Goal: Task Accomplishment & Management: Use online tool/utility

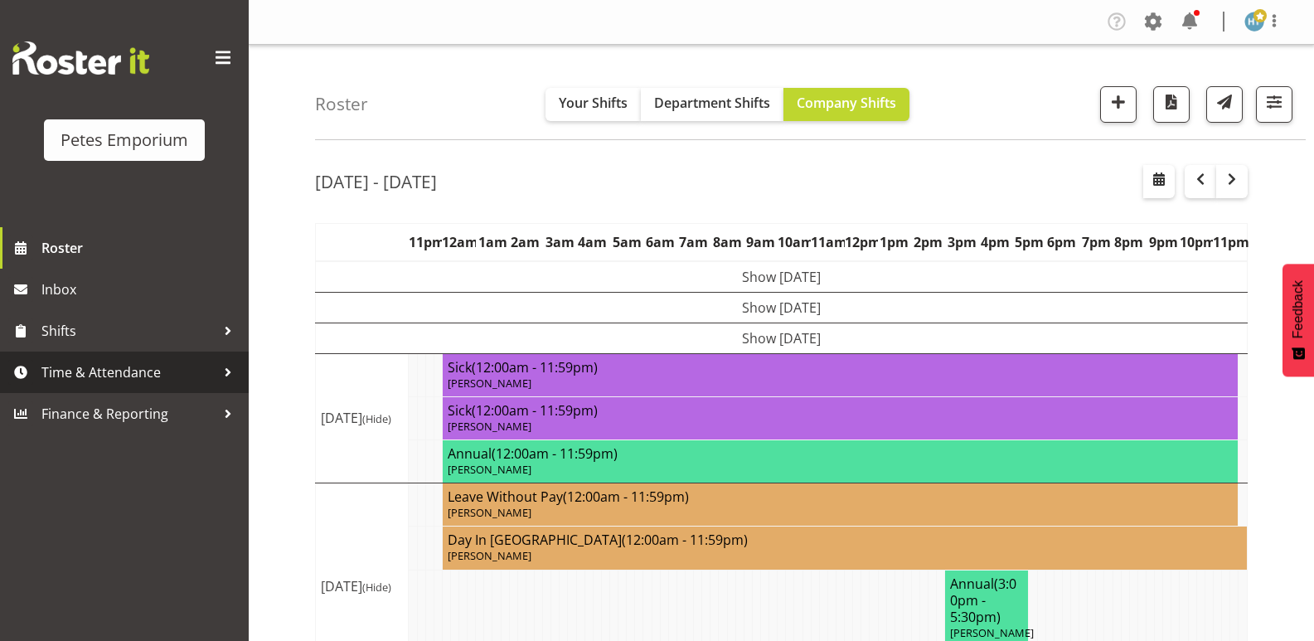
click at [134, 376] on span "Time & Attendance" at bounding box center [128, 372] width 174 height 25
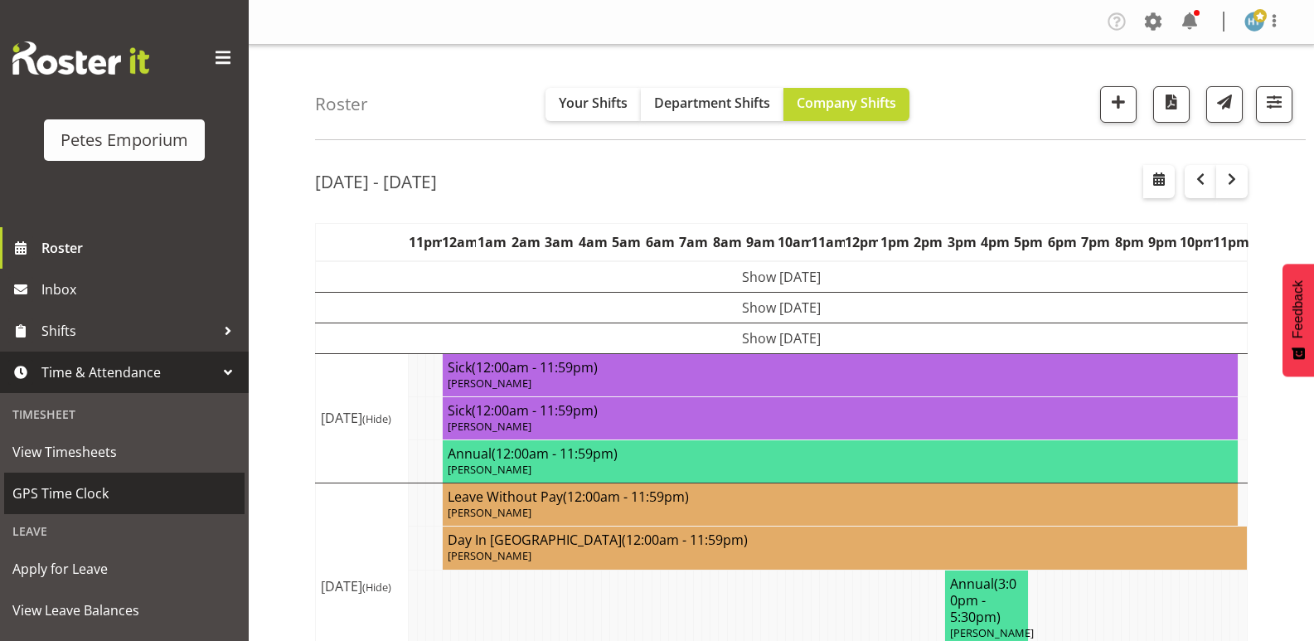
click at [87, 492] on span "GPS Time Clock" at bounding box center [124, 493] width 224 height 25
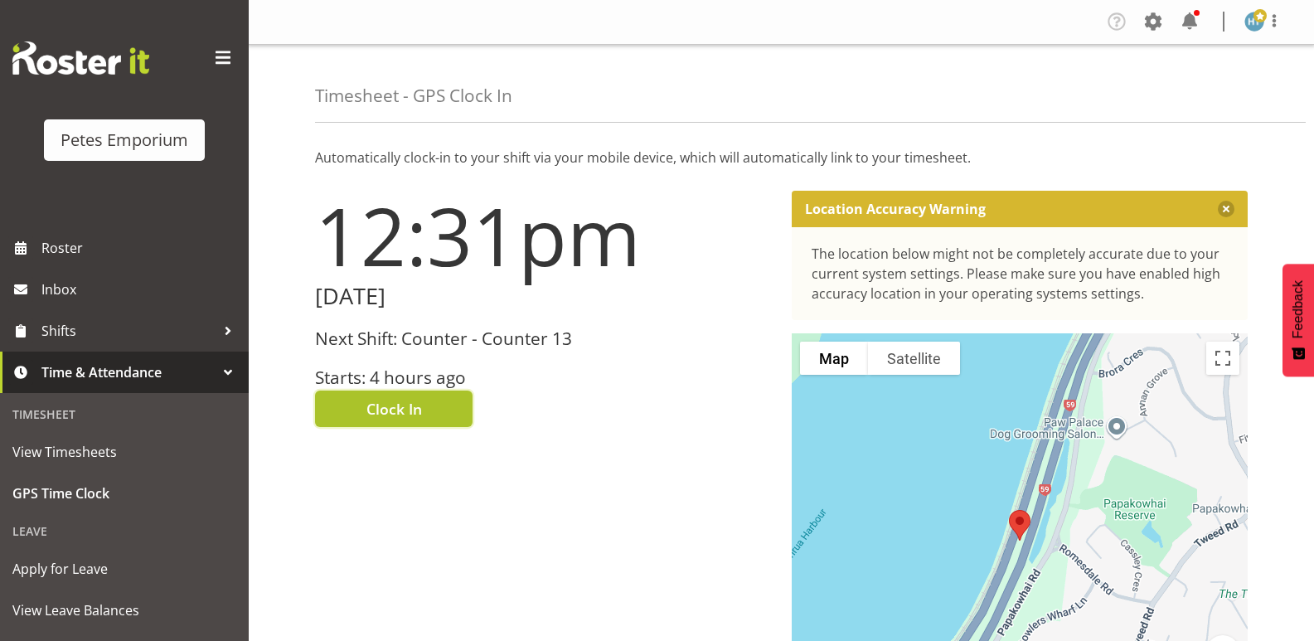
click at [409, 401] on span "Clock In" at bounding box center [394, 409] width 56 height 22
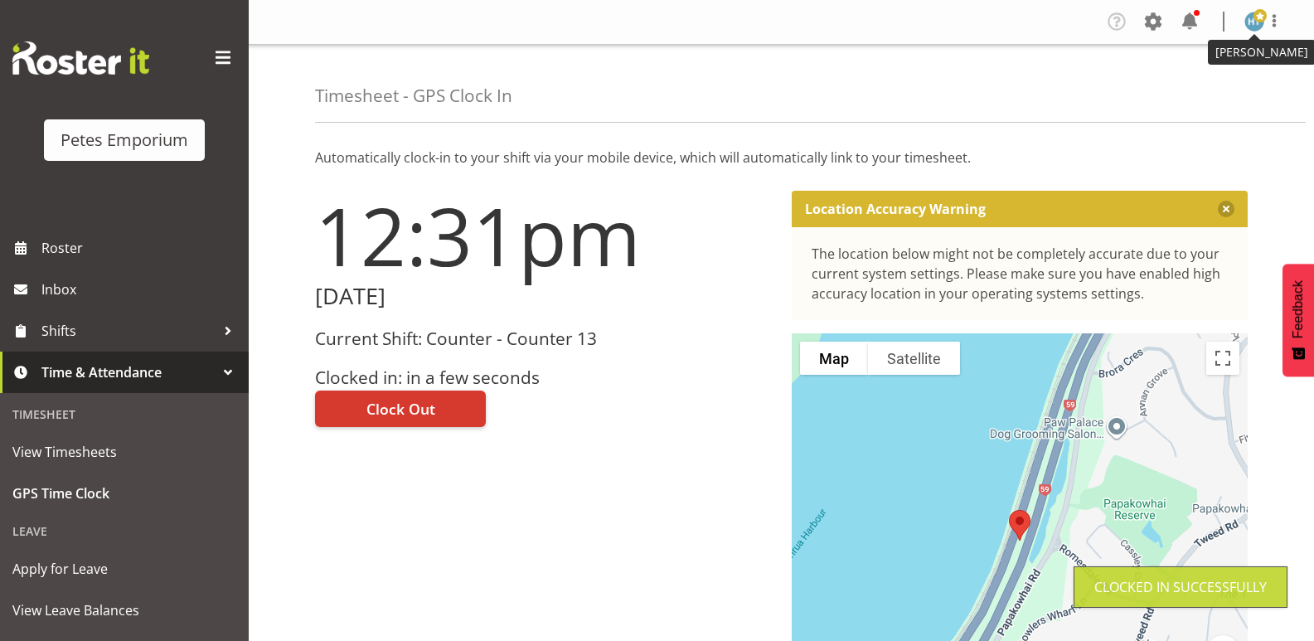
click at [1253, 26] on img at bounding box center [1254, 22] width 20 height 20
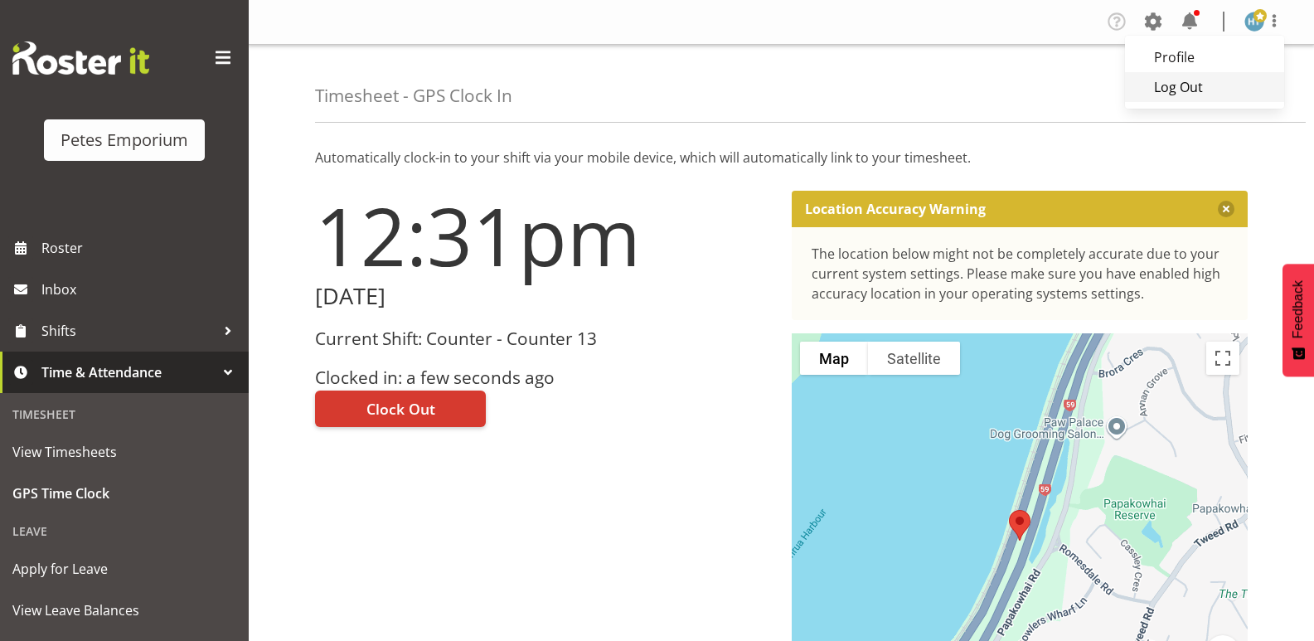
click at [1181, 92] on link "Log Out" at bounding box center [1204, 87] width 159 height 30
